Goal: Task Accomplishment & Management: Use online tool/utility

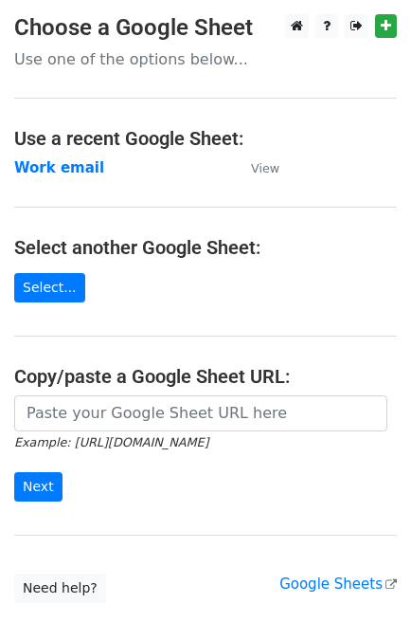
click at [55, 172] on strong "Work email" at bounding box center [59, 167] width 90 height 17
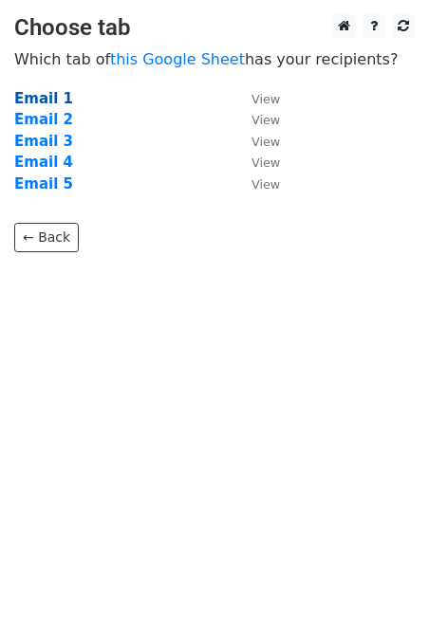
click at [25, 107] on strong "Email 1" at bounding box center [43, 98] width 59 height 17
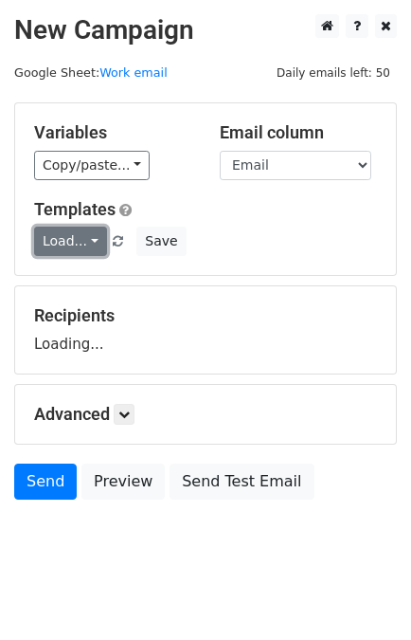
click at [63, 241] on link "Load..." at bounding box center [70, 241] width 73 height 29
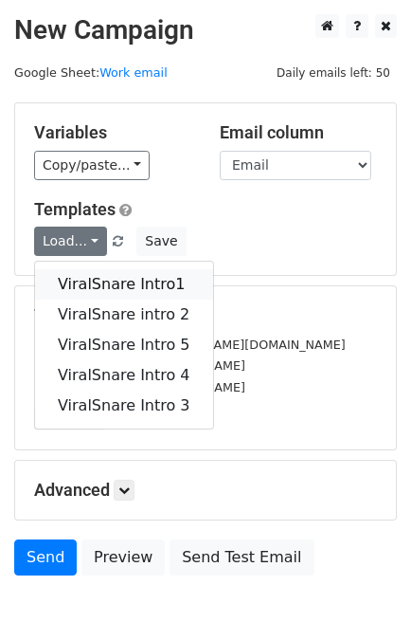
click at [87, 287] on link "ViralSnare Intro1" at bounding box center [124, 284] width 178 height 30
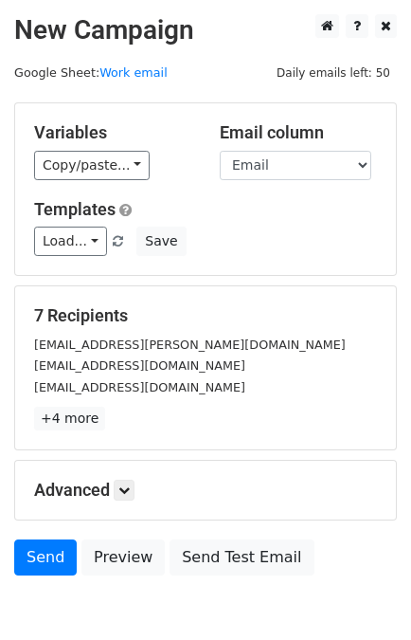
scroll to position [93, 0]
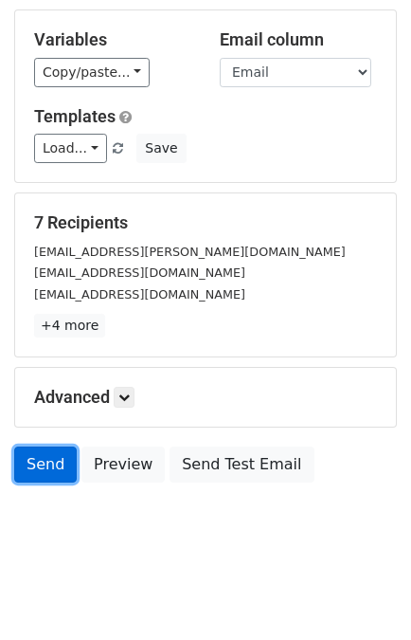
click at [42, 453] on link "Send" at bounding box center [45, 465] width 63 height 36
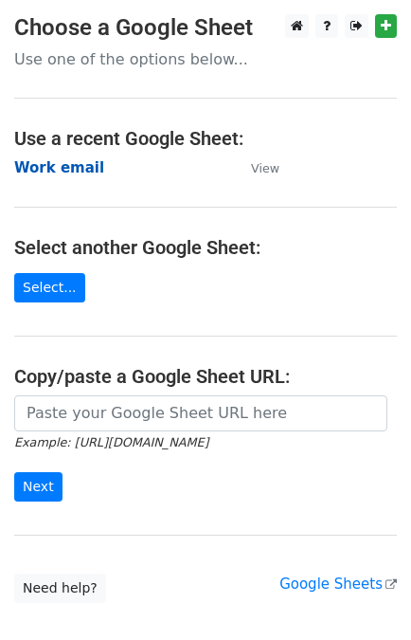
click at [55, 162] on strong "Work email" at bounding box center [59, 167] width 90 height 17
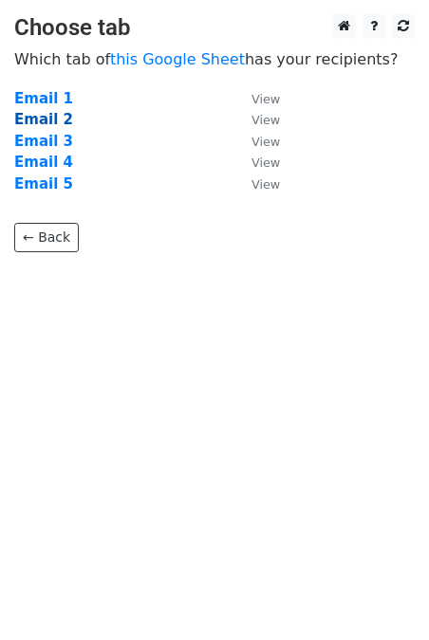
click at [38, 112] on strong "Email 2" at bounding box center [43, 119] width 59 height 17
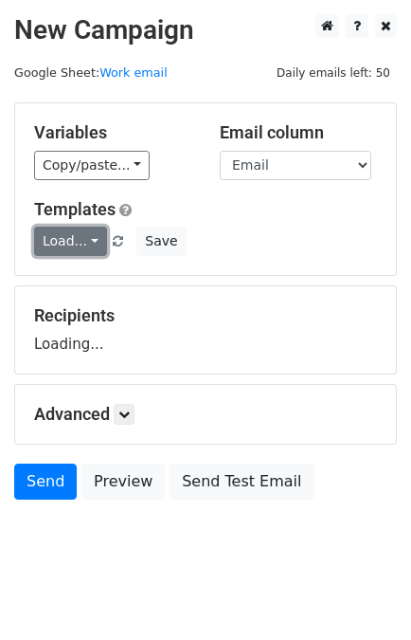
click at [62, 233] on link "Load..." at bounding box center [70, 241] width 73 height 29
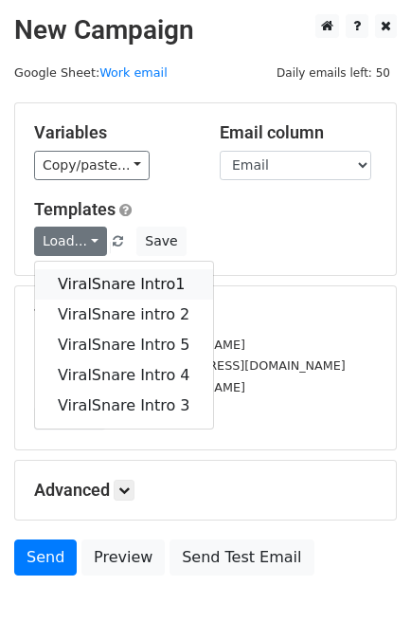
click at [87, 269] on link "ViralSnare Intro1" at bounding box center [124, 284] width 178 height 30
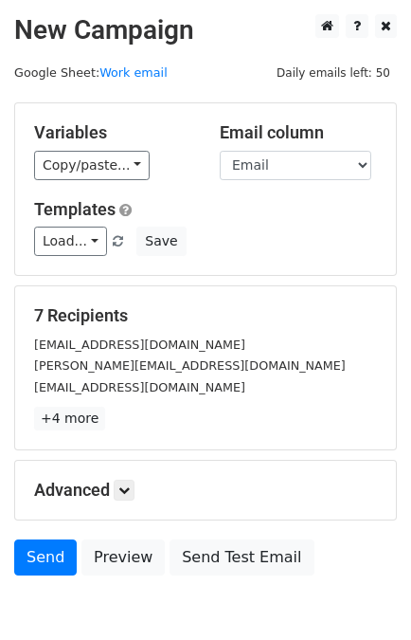
scroll to position [93, 0]
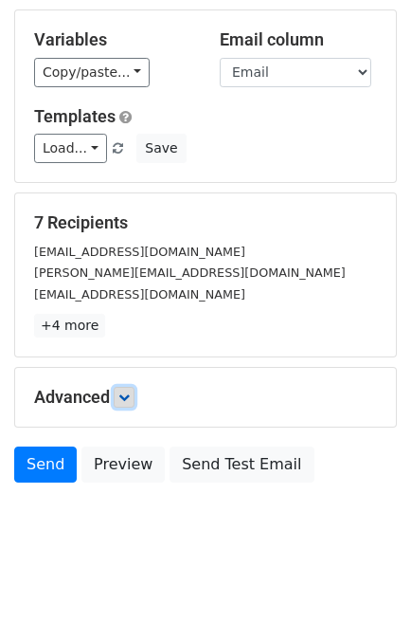
click at [124, 395] on icon at bounding box center [124, 397] width 11 height 11
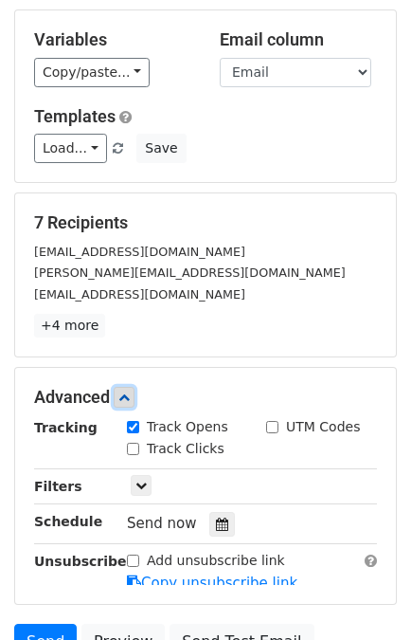
scroll to position [278, 0]
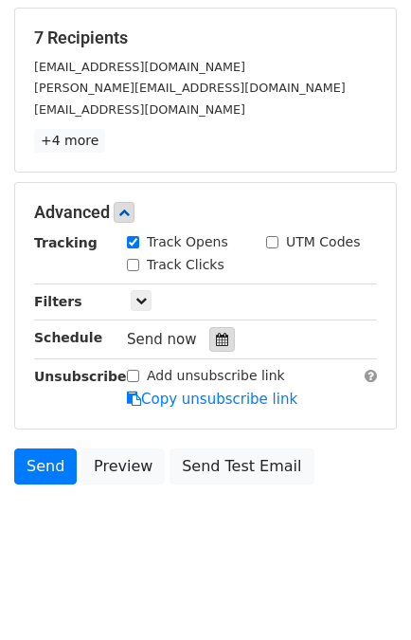
click at [218, 342] on icon at bounding box center [222, 339] width 12 height 13
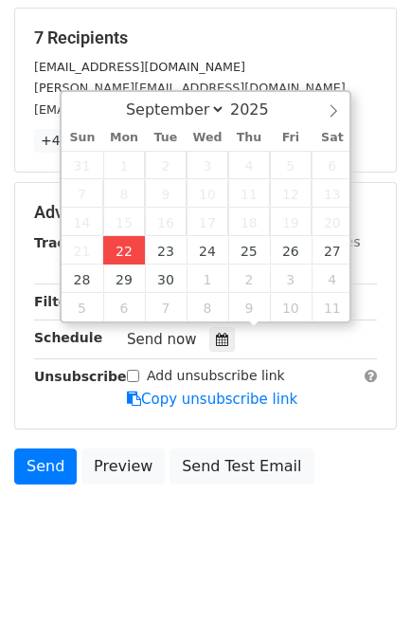
type input "[DATE] 15:49"
type input "03"
type input "49"
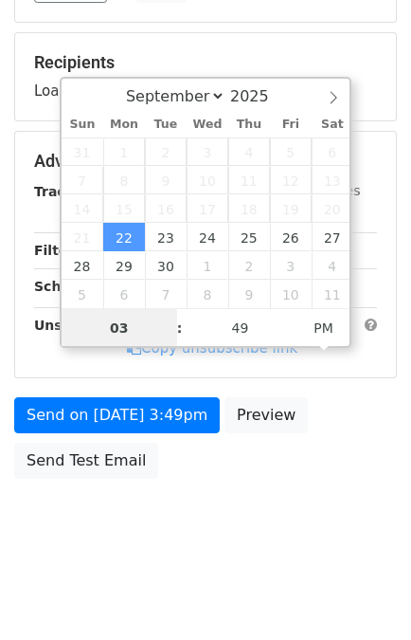
scroll to position [246, 0]
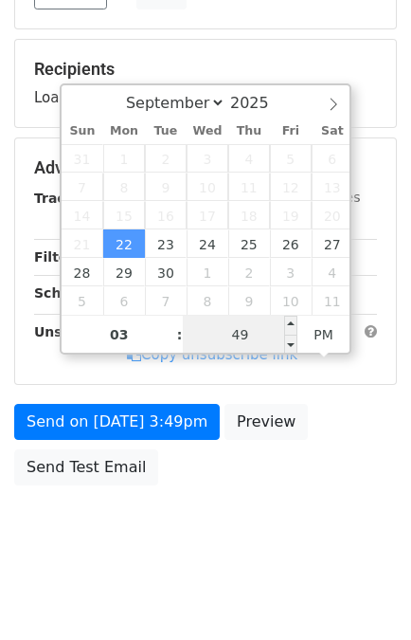
click at [238, 330] on input "49" at bounding box center [241, 335] width 116 height 38
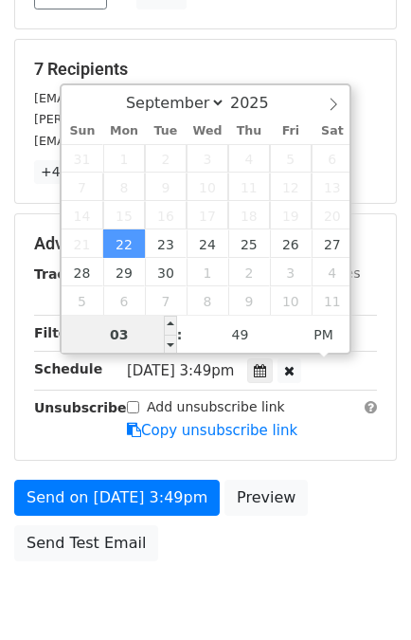
click at [115, 335] on input "03" at bounding box center [120, 335] width 116 height 38
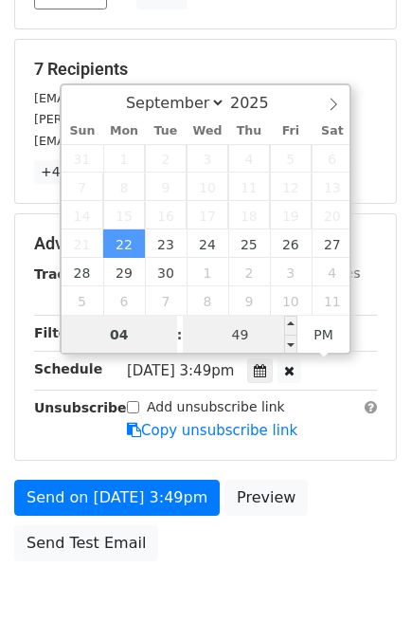
type input "04"
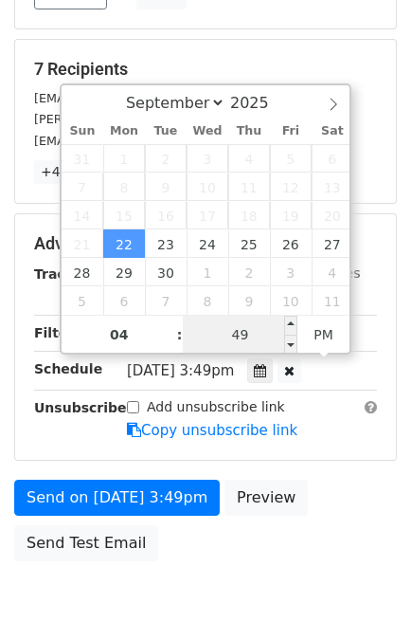
type input "[DATE] 16:49"
click at [236, 333] on input "49" at bounding box center [241, 335] width 116 height 38
type input "10"
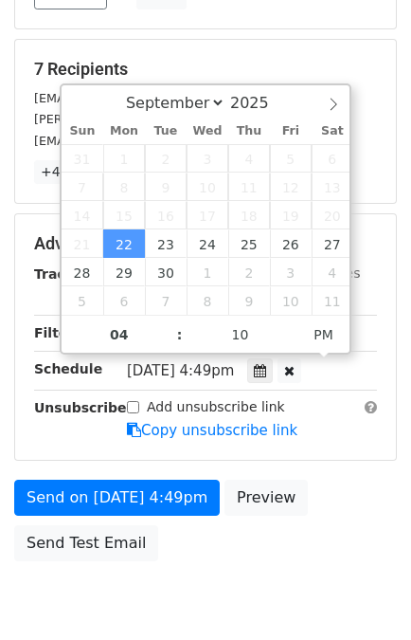
type input "2025-09-22 16:10"
click at [332, 480] on div "Send on Sep 22 at 4:49pm Preview Send Test Email" at bounding box center [205, 525] width 411 height 91
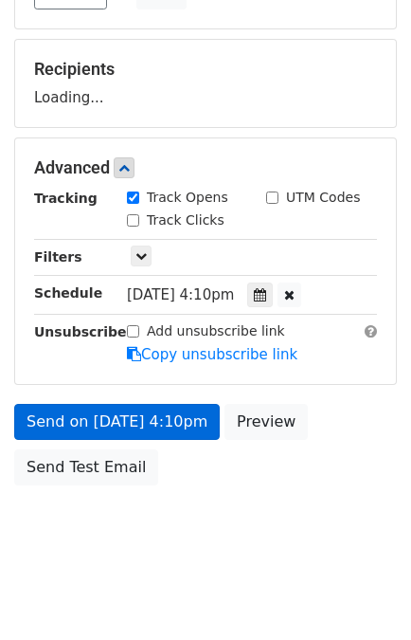
click at [106, 365] on div "Unsubscribe" at bounding box center [66, 343] width 93 height 44
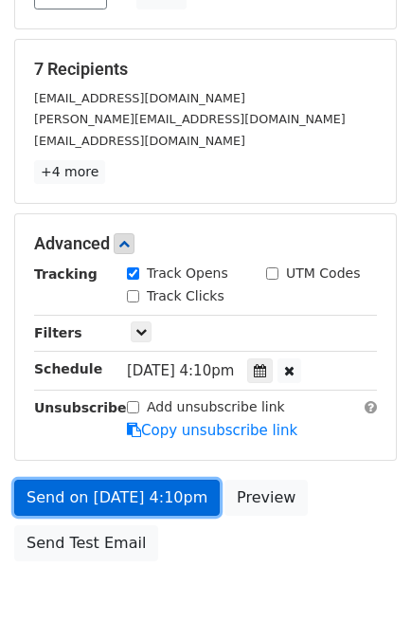
click at [68, 484] on link "Send on Sep 22 at 4:10pm" at bounding box center [117, 498] width 206 height 36
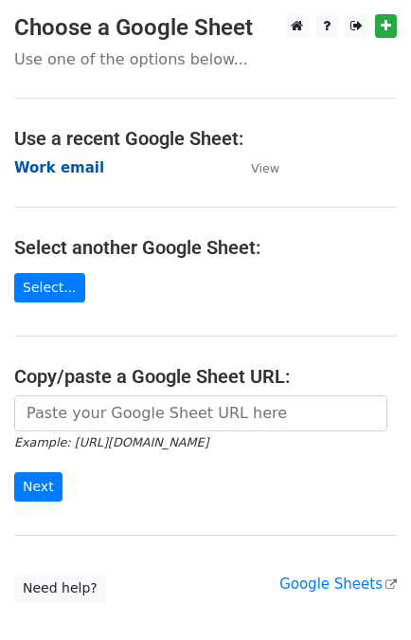
click at [35, 168] on strong "Work email" at bounding box center [59, 167] width 90 height 17
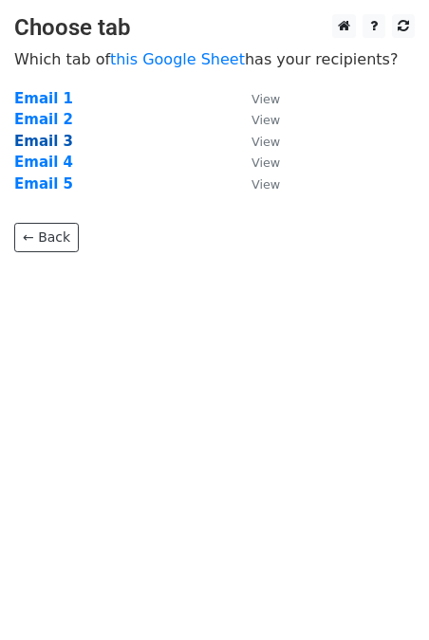
click at [40, 134] on strong "Email 3" at bounding box center [43, 141] width 59 height 17
click at [34, 137] on strong "Email 3" at bounding box center [43, 141] width 59 height 17
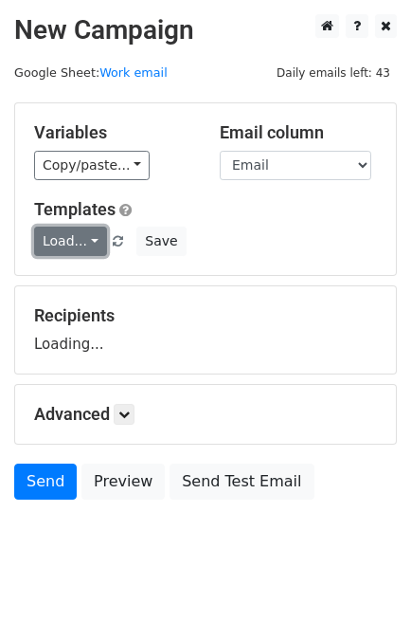
click at [53, 248] on link "Load..." at bounding box center [70, 241] width 73 height 29
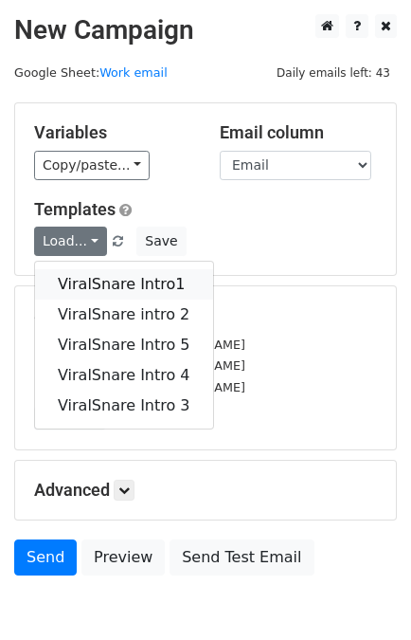
click at [90, 283] on link "ViralSnare Intro1" at bounding box center [124, 284] width 178 height 30
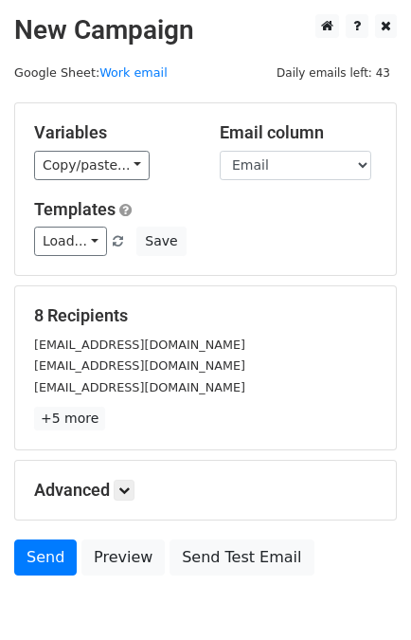
scroll to position [93, 0]
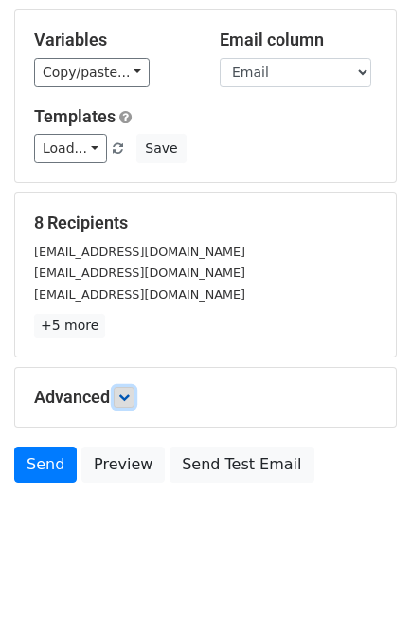
click at [134, 392] on link at bounding box center [124, 397] width 21 height 21
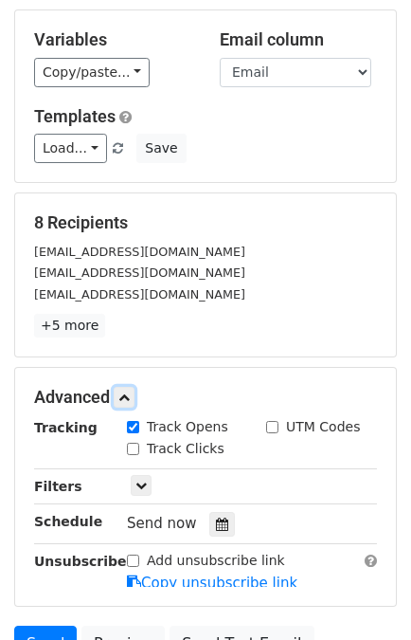
scroll to position [278, 0]
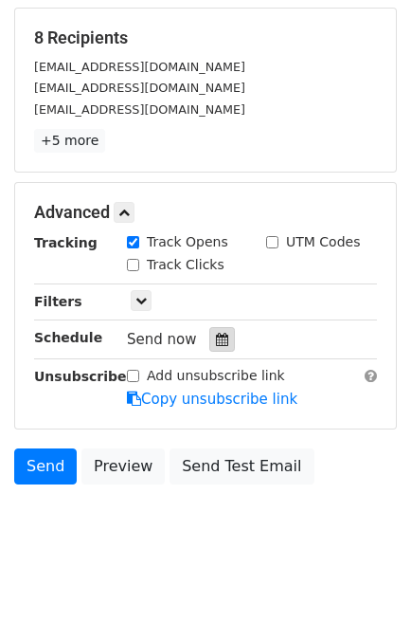
click at [216, 338] on icon at bounding box center [222, 339] width 12 height 13
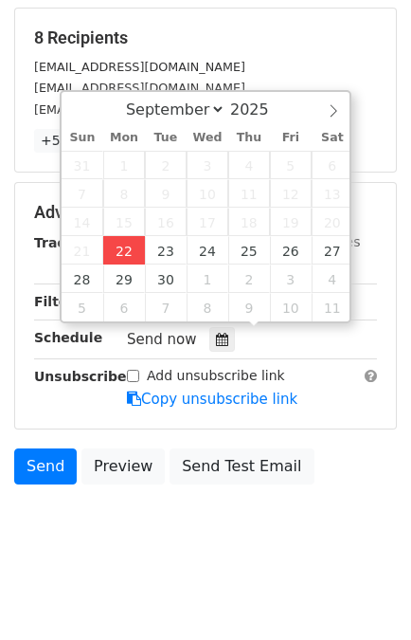
type input "2025-09-22 15:49"
type input "03"
type input "49"
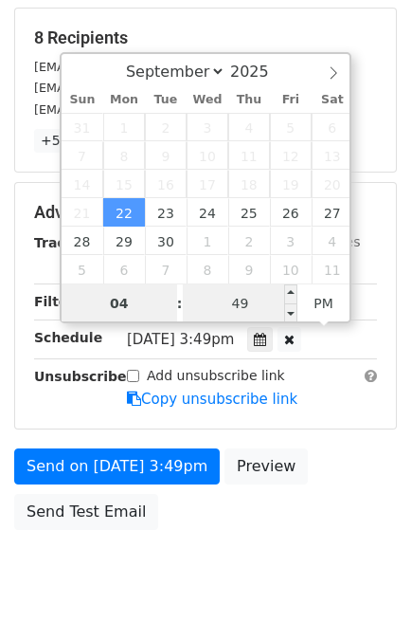
type input "04"
type input "2025-09-22 16:49"
click at [240, 304] on input "49" at bounding box center [241, 303] width 116 height 38
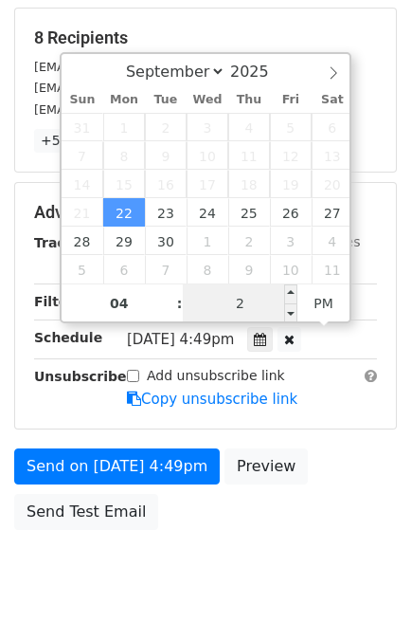
type input "25"
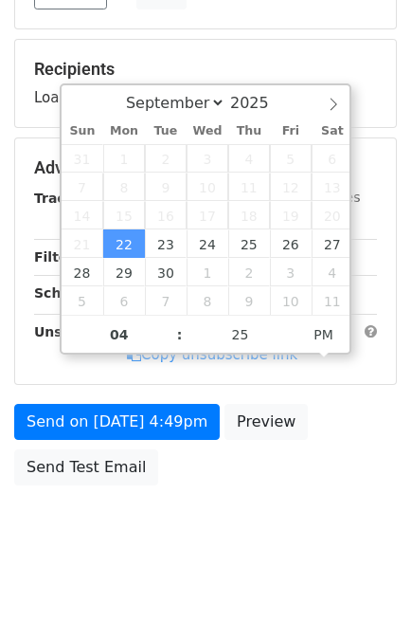
type input "2025-09-22 16:25"
click at [347, 437] on div "Send on Sep 22 at 4:49pm Preview Send Test Email" at bounding box center [205, 449] width 411 height 91
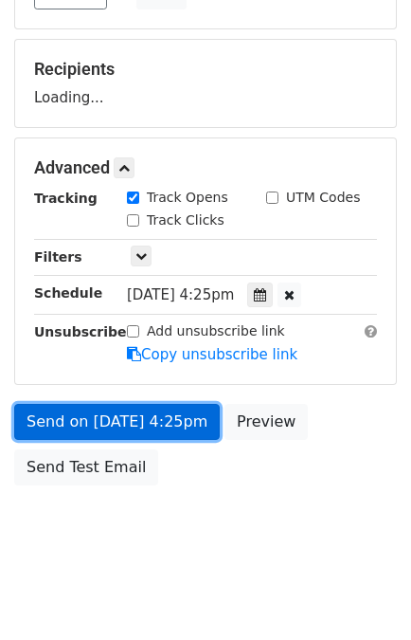
click at [140, 419] on link "Send on Sep 22 at 4:25pm" at bounding box center [117, 422] width 206 height 36
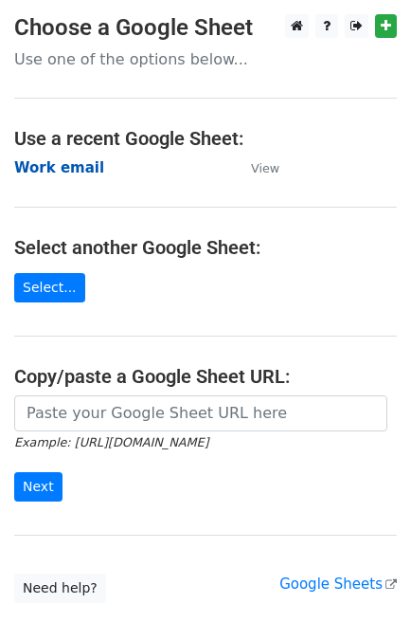
click at [46, 171] on strong "Work email" at bounding box center [59, 167] width 90 height 17
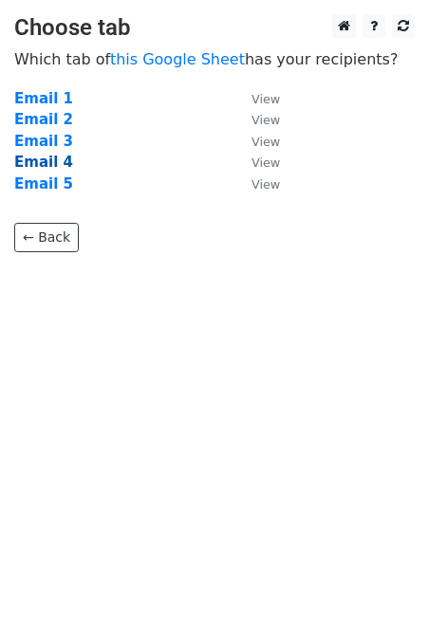
click at [54, 160] on strong "Email 4" at bounding box center [43, 162] width 59 height 17
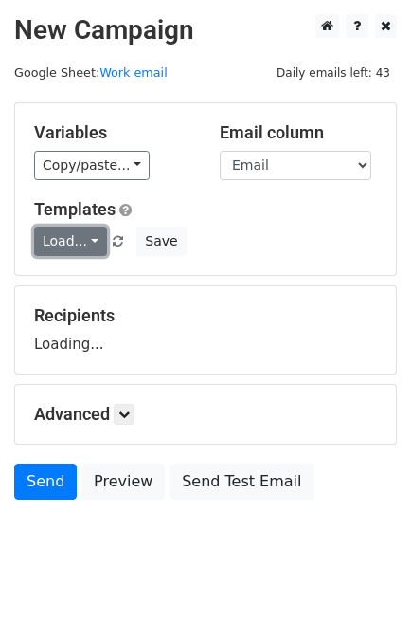
click at [64, 235] on link "Load..." at bounding box center [70, 241] width 73 height 29
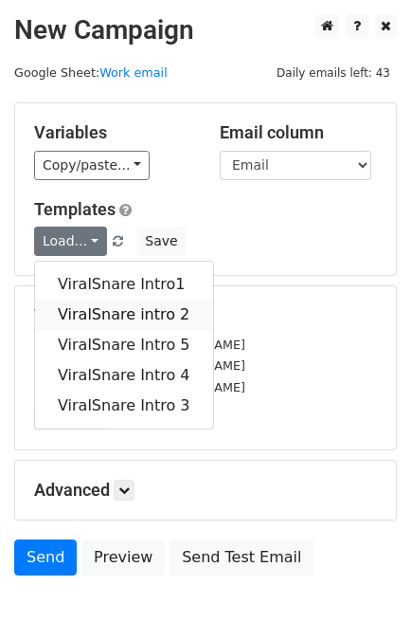
click at [96, 300] on link "ViralSnare intro 2" at bounding box center [124, 315] width 178 height 30
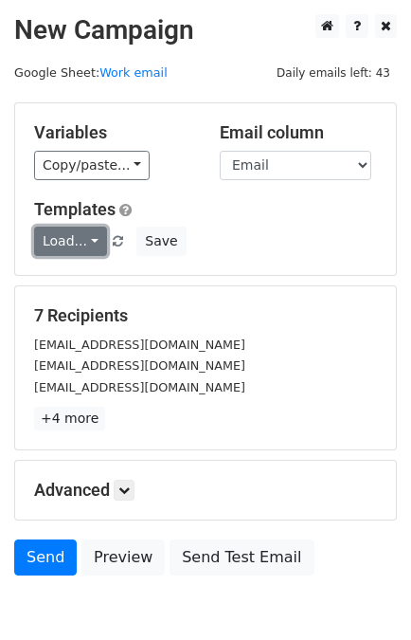
click at [61, 229] on link "Load..." at bounding box center [70, 241] width 73 height 29
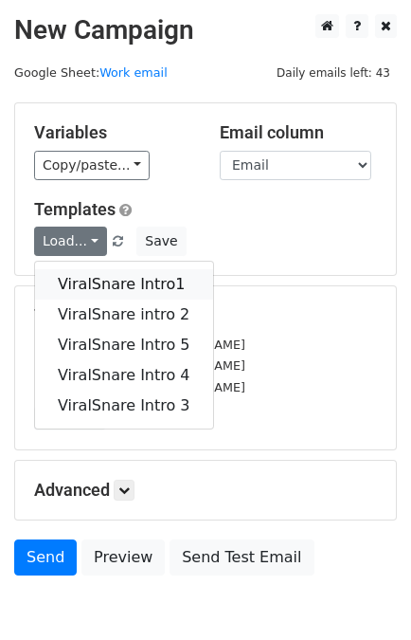
click at [89, 269] on link "ViralSnare Intro1" at bounding box center [124, 284] width 178 height 30
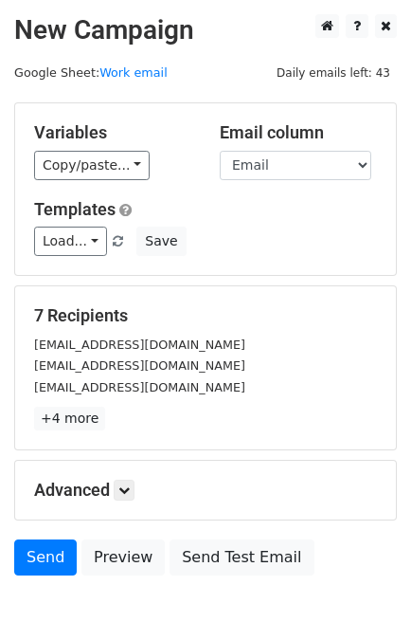
scroll to position [93, 0]
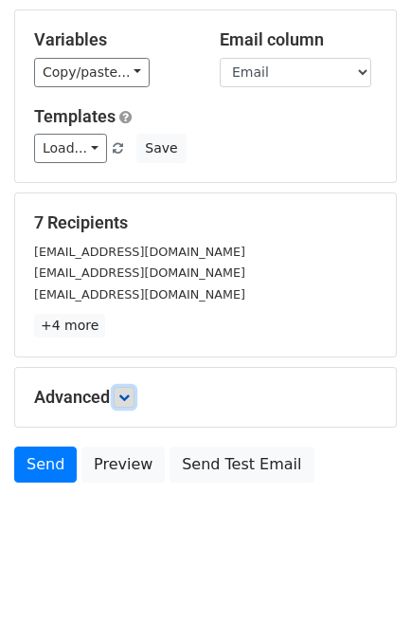
click at [135, 403] on link at bounding box center [124, 397] width 21 height 21
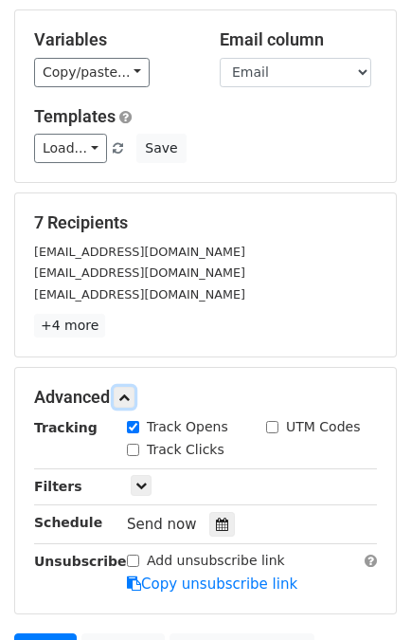
scroll to position [278, 0]
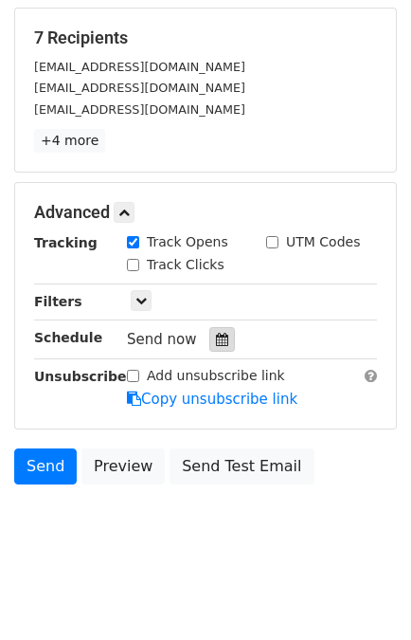
click at [217, 334] on icon at bounding box center [222, 339] width 12 height 13
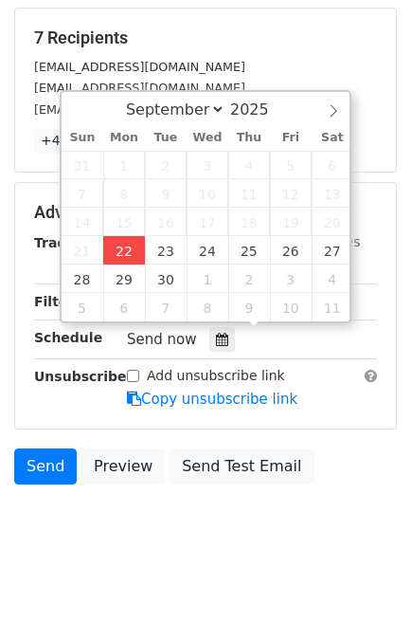
type input "[DATE] 15:50"
type input "03"
type input "50"
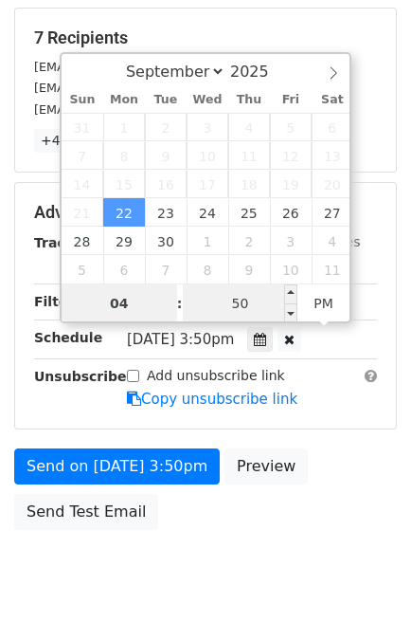
type input "04"
type input "[DATE] 16:50"
click at [213, 303] on input "50" at bounding box center [241, 303] width 116 height 38
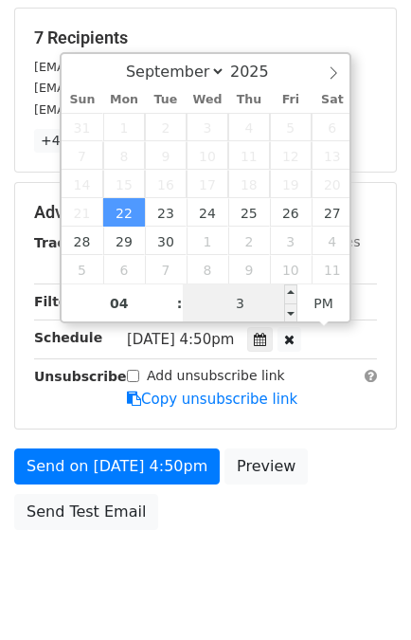
type input "35"
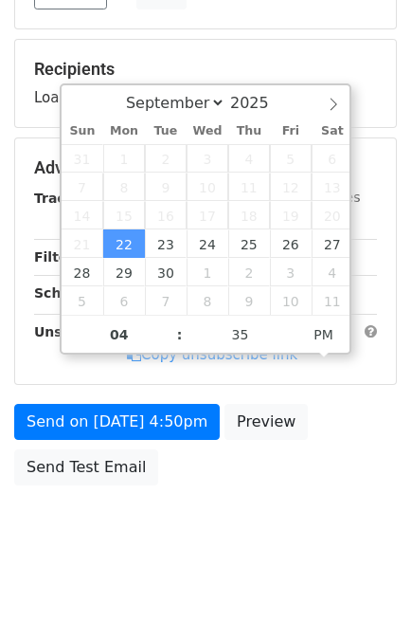
type input "[DATE] 16:35"
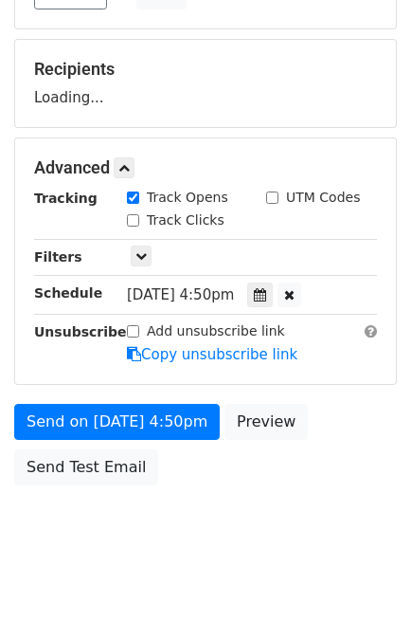
click at [341, 440] on div "Send on [DATE] 4:50pm Preview Send Test Email" at bounding box center [205, 449] width 411 height 91
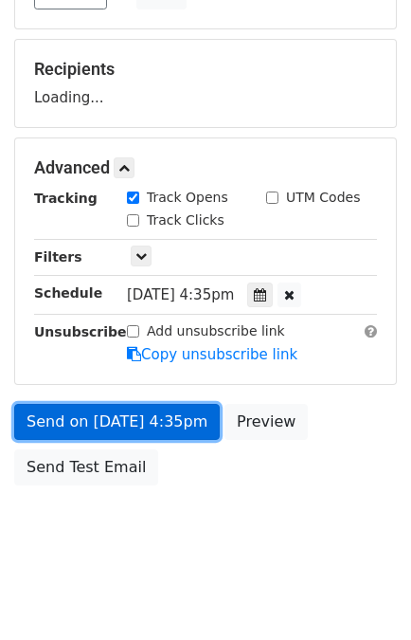
click at [148, 413] on link "Send on [DATE] 4:35pm" at bounding box center [117, 422] width 206 height 36
